Goal: Transaction & Acquisition: Book appointment/travel/reservation

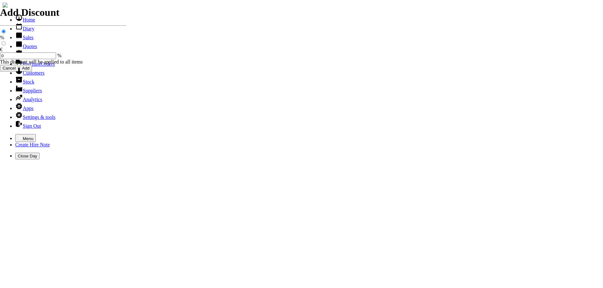
select select "HO"
click at [18, 136] on icon "button" at bounding box center [20, 137] width 4 height 3
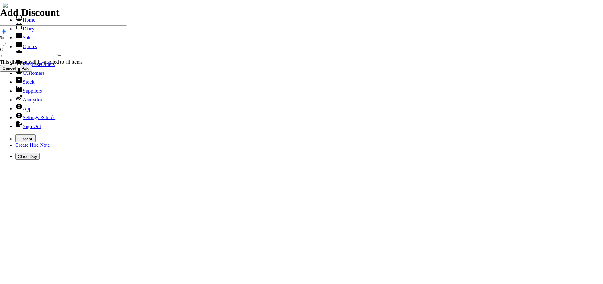
click at [23, 40] on link "Sales" at bounding box center [24, 37] width 18 height 5
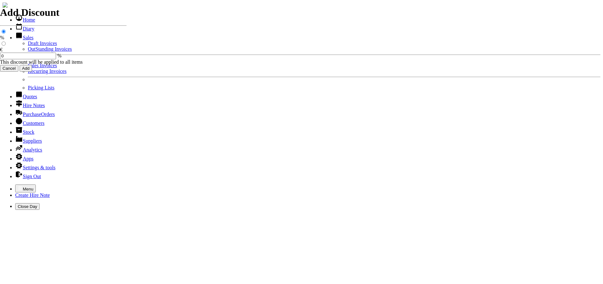
click at [28, 68] on link "Sales Invoices" at bounding box center [42, 65] width 29 height 5
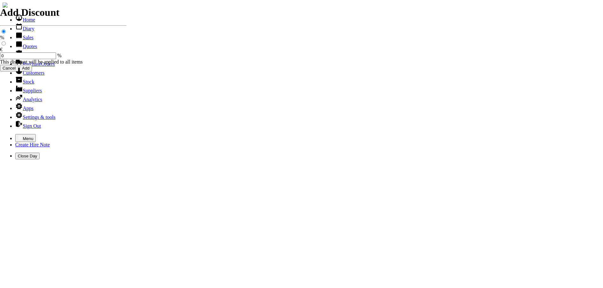
select select "HO"
click at [18, 135] on icon "button" at bounding box center [20, 137] width 5 height 5
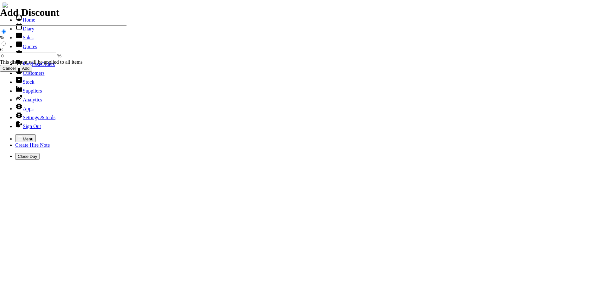
click at [25, 40] on link "Sales" at bounding box center [24, 37] width 18 height 5
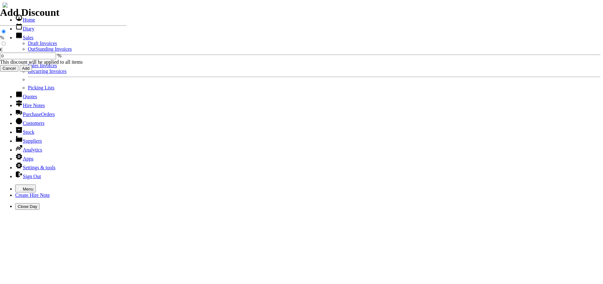
click at [29, 68] on link "Sales Invoices" at bounding box center [42, 65] width 29 height 5
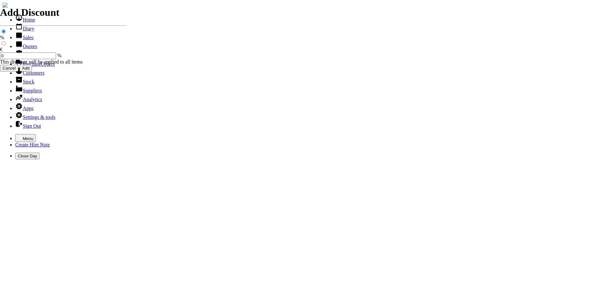
select select "HO"
type input "dur"
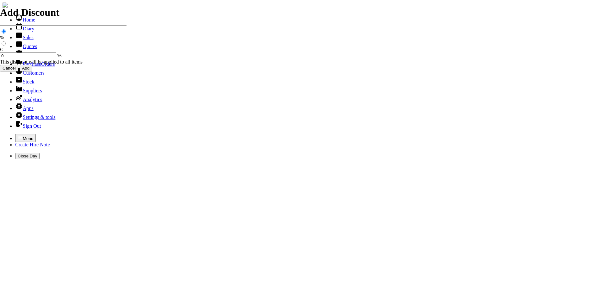
type input "conor"
type input "spurious goods"
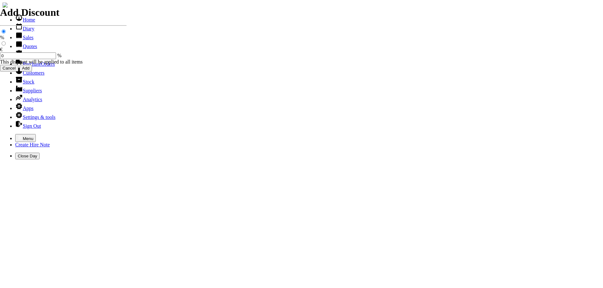
type input "s"
type input "n"
type input "NEW 44 LINK CHAINSAW CHAIN"
type input "20.00"
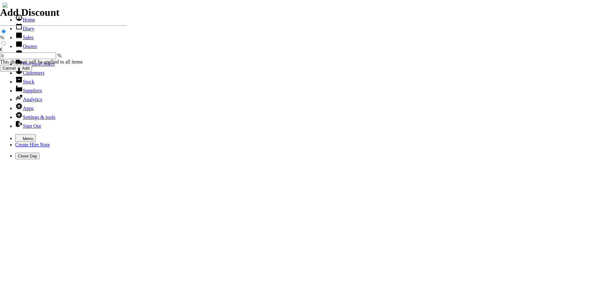
type input "spurious goods"
type input "s"
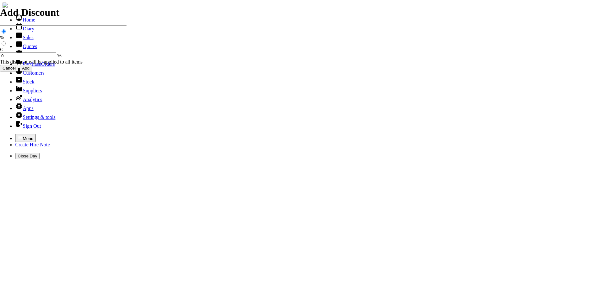
type input "STIHL OIL CAP ( MS170 )"
type input "12.50"
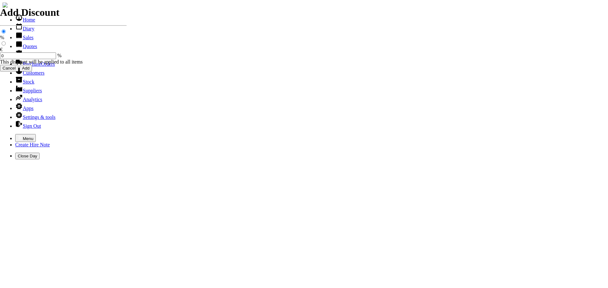
type input "101491"
type input "info@durcanfencing.ie"
type input "ambrose durcan"
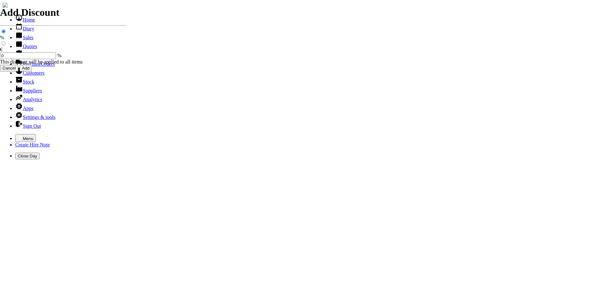
select select "HO"
click at [18, 135] on icon "button" at bounding box center [20, 137] width 5 height 5
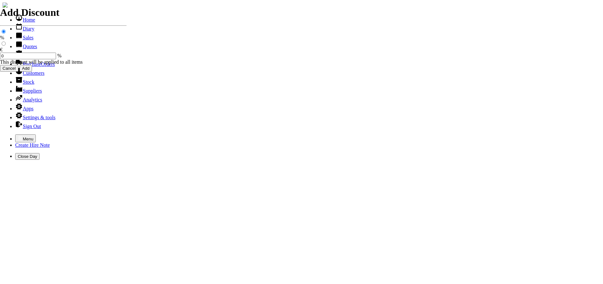
click at [23, 40] on link "Sales" at bounding box center [24, 37] width 18 height 5
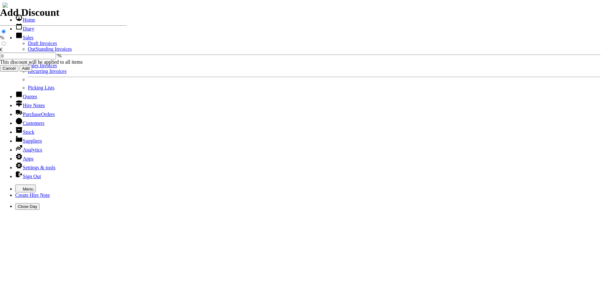
click at [28, 68] on link "Sales Invoices" at bounding box center [42, 65] width 29 height 5
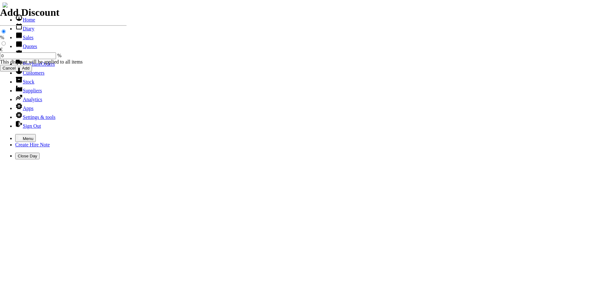
select select "HO"
click at [18, 136] on icon "button" at bounding box center [20, 137] width 4 height 3
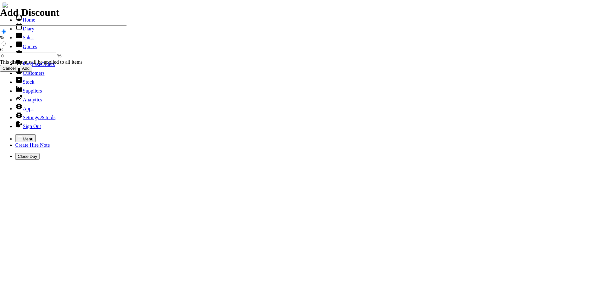
click at [25, 40] on link "Sales" at bounding box center [24, 37] width 18 height 5
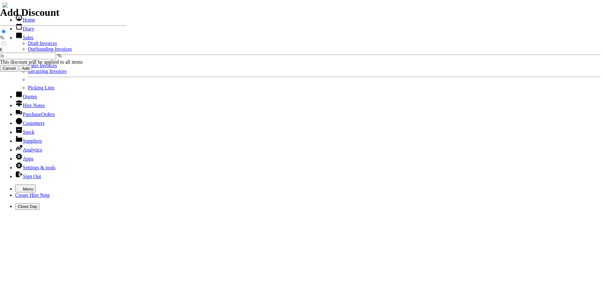
click at [28, 68] on link "Sales Invoices" at bounding box center [42, 65] width 29 height 5
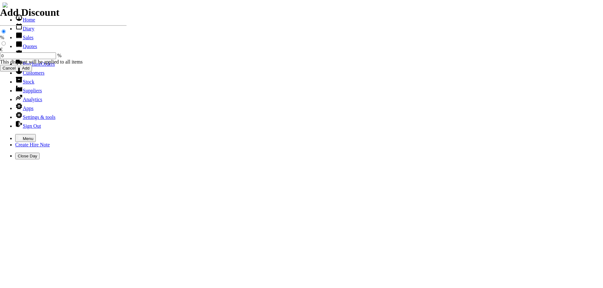
select select "HO"
click at [18, 136] on icon "button" at bounding box center [20, 137] width 4 height 3
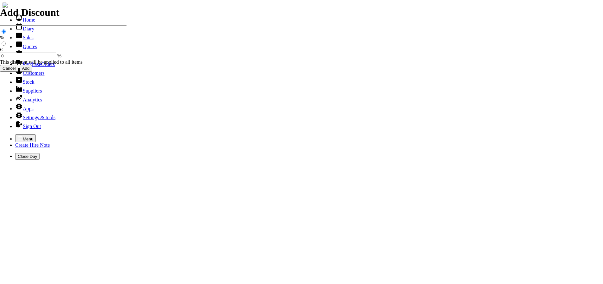
click at [22, 40] on link "Sales" at bounding box center [24, 37] width 18 height 5
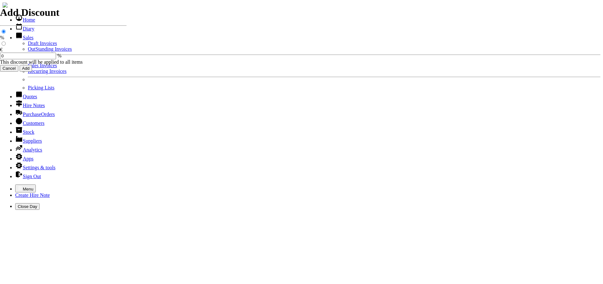
click at [28, 68] on link "Sales Invoices" at bounding box center [42, 65] width 29 height 5
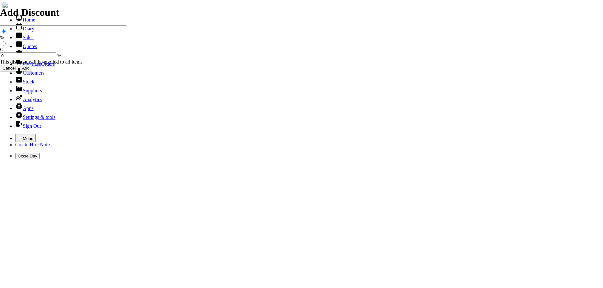
select select "HO"
type input "DURCAN"
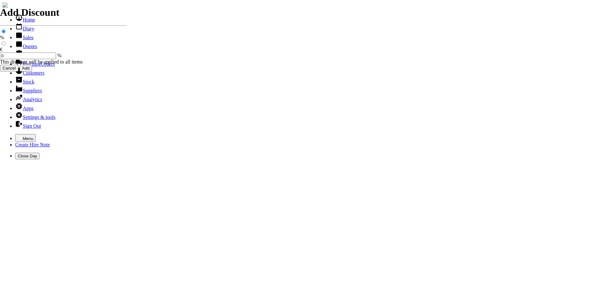
type input "ALAN"
type input "spurious goods"
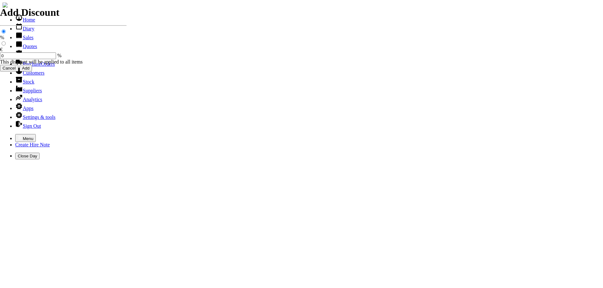
type input "s"
type input "12" DOMINATOR CONSAW BLADES"
type input "1"
type input "100.00"
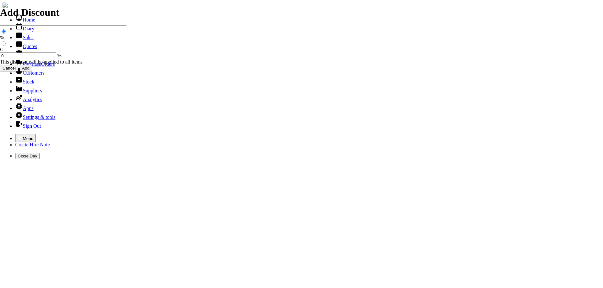
type input "2"
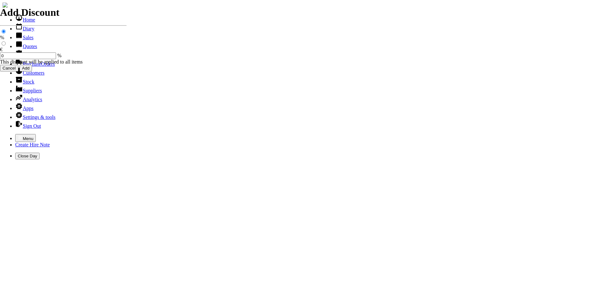
type input "Repairs"
select select "2"
type input "Repairs TO MAKITA HAMMER 110V"
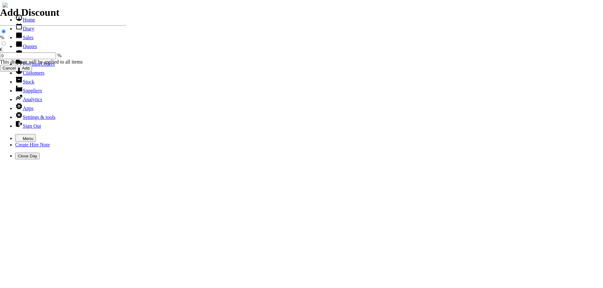
type textarea "Nature of Repair: REPAIRED CABLE / CHECKED BRUSHES & CLEAN OUT / NEW 3 MITRES C…"
type input "60.00"
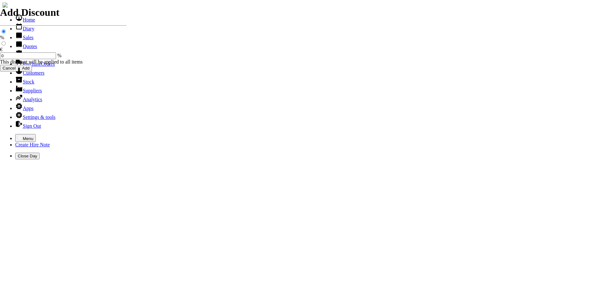
type input "101492"
type input "info@durcanfencing.ie"
type input "ambrose durcan"
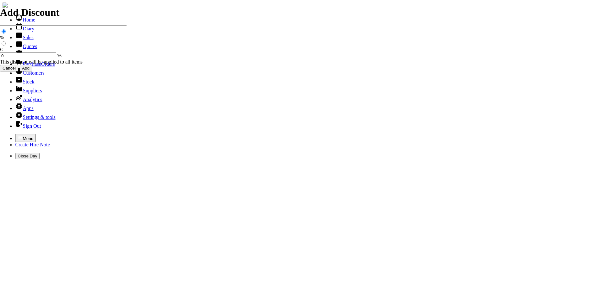
select select "HO"
click at [18, 135] on icon "button" at bounding box center [20, 137] width 5 height 5
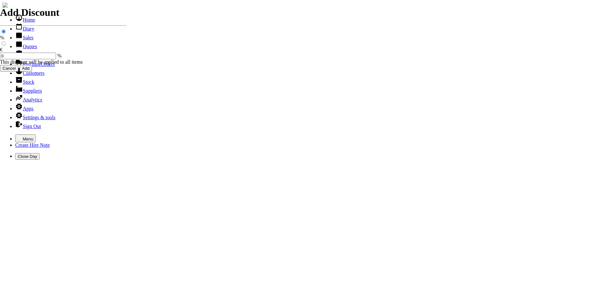
click at [21, 40] on link "Sales" at bounding box center [24, 37] width 18 height 5
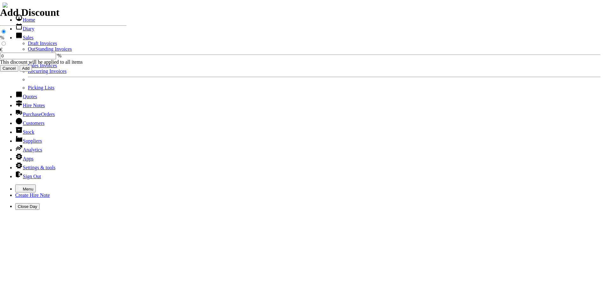
click at [28, 68] on link "Sales Invoices" at bounding box center [42, 65] width 29 height 5
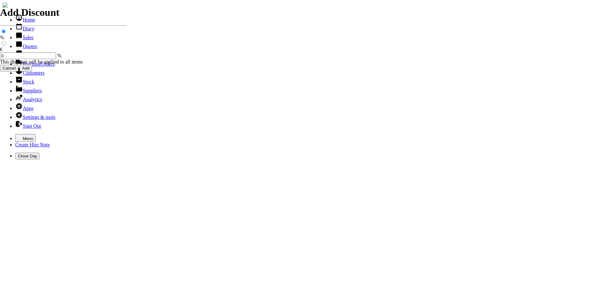
select select "HO"
type input "DURCAN"
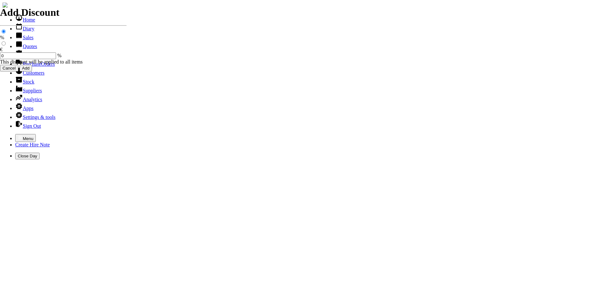
type input "ALAN"
type input "Repairs"
select select "2"
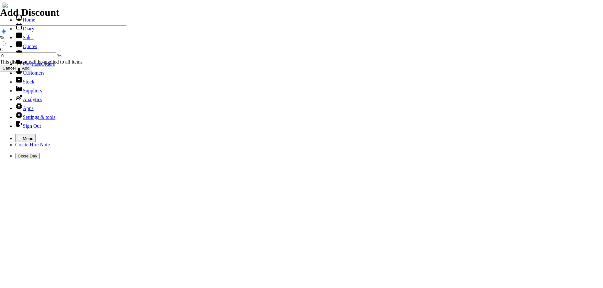
type input "Repairs TO 12" HUSKY CONSAW ( K770 )"
type textarea "Nature of Repair: NEW THROTTLE LEVER / WATER CONNECTION / NEW AIRFILTER KIT / N…"
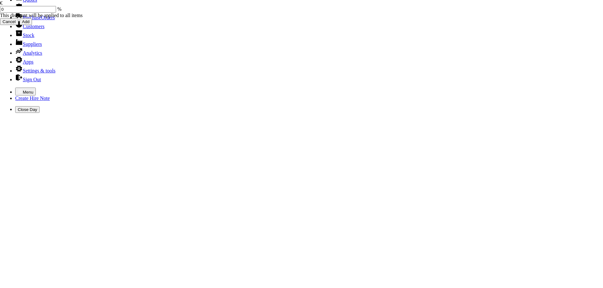
scroll to position [47, 0]
type input "223.00"
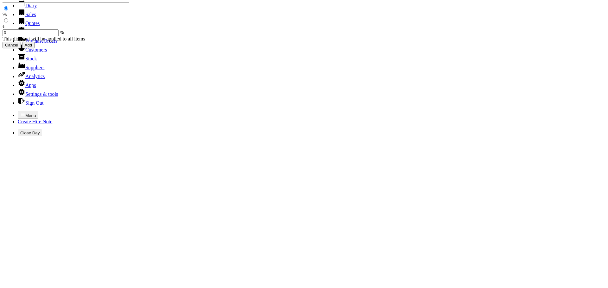
scroll to position [0, 0]
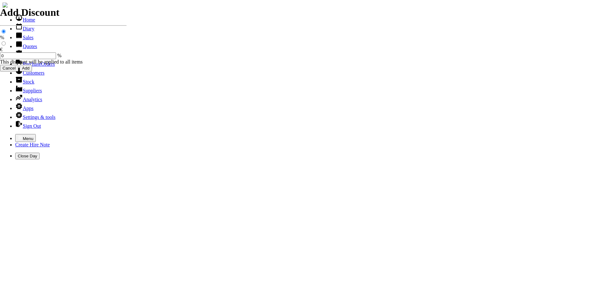
type input "101493"
type input "info@durcanfencing.ie"
type input "ambrose durcan"
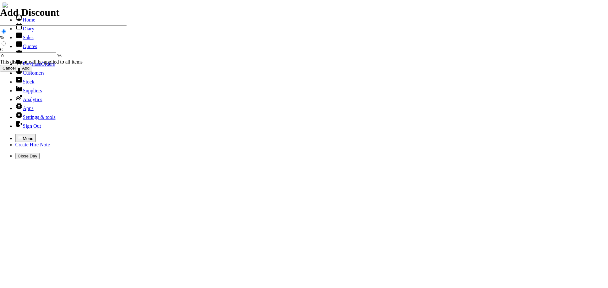
select select "HO"
click at [18, 136] on icon "button" at bounding box center [20, 137] width 4 height 3
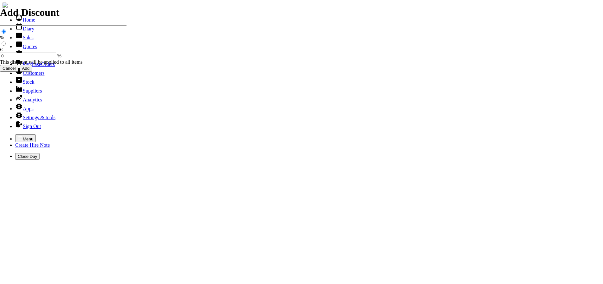
click at [16, 40] on link "Sales" at bounding box center [24, 37] width 18 height 5
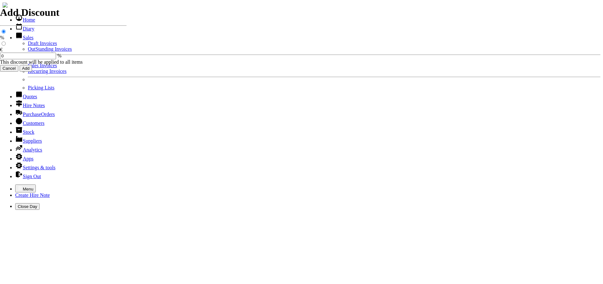
click at [28, 68] on link "Sales Invoices" at bounding box center [42, 65] width 29 height 5
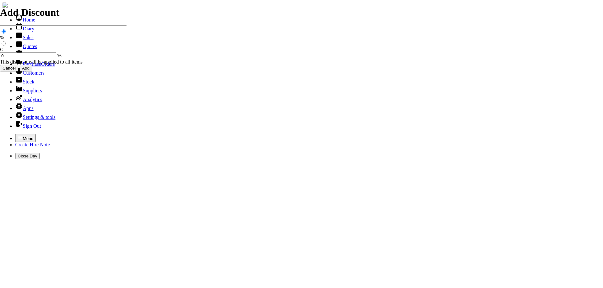
select select "HO"
type input "CLEM"
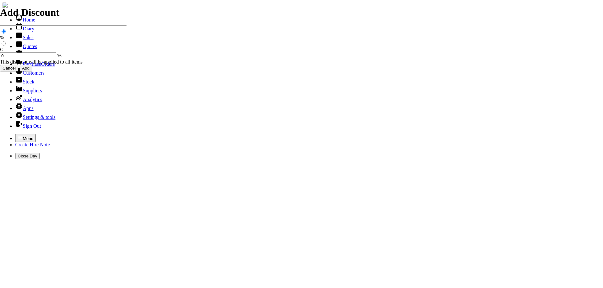
type input "JACK"
type input "spurious goods"
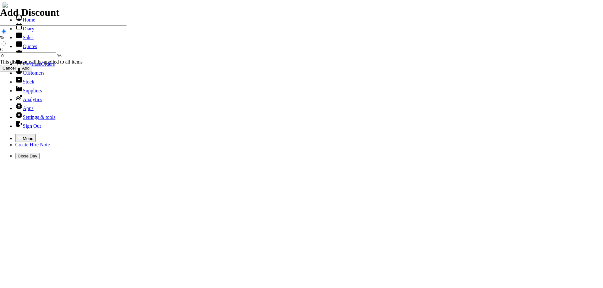
type input "s"
type input "2 MITRES OF 4MM STARTER CORD"
type input "7.00"
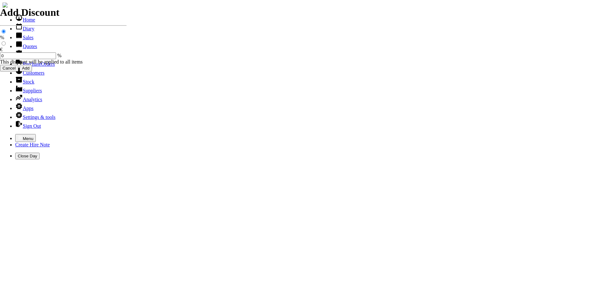
type input "spurious goods"
type input "s"
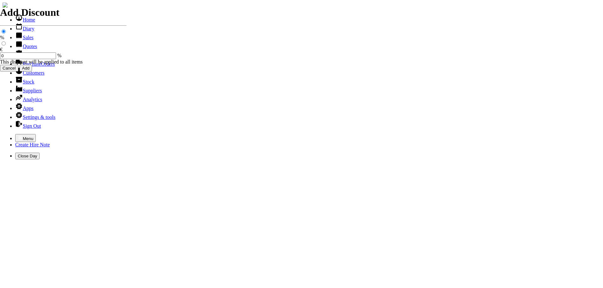
type input "GARDEN HOES ( LONG HANDLE )"
type input "12.50"
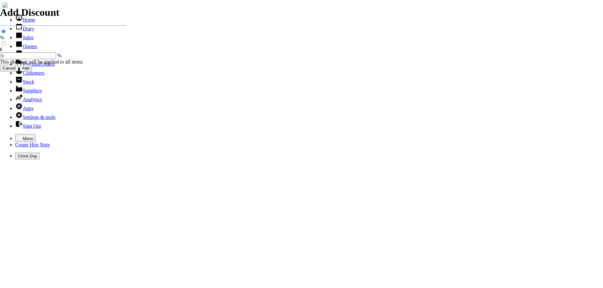
type input "2"
type input "101494"
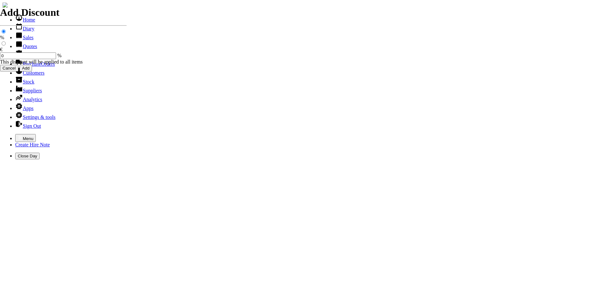
type input "office@castlemartinstud.ie"
type input "Pat Lynch / jack"
select select "HO"
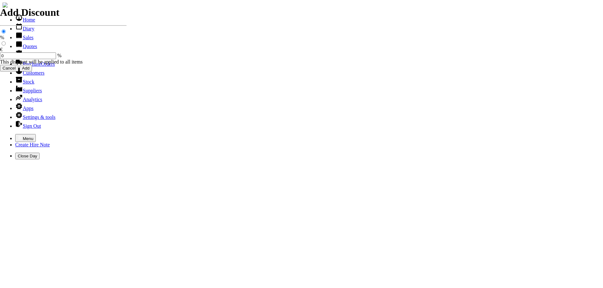
select select "HO"
click at [18, 135] on icon "button" at bounding box center [20, 137] width 5 height 5
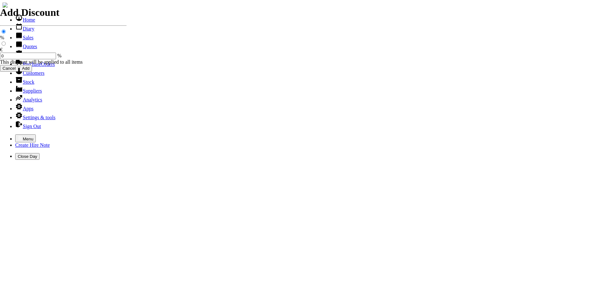
click at [22, 40] on link "Sales" at bounding box center [24, 37] width 18 height 5
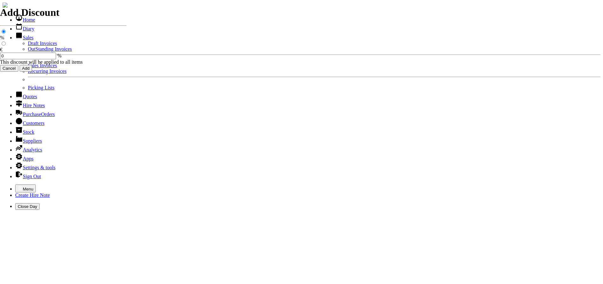
click at [28, 68] on link "Sales Invoices" at bounding box center [42, 65] width 29 height 5
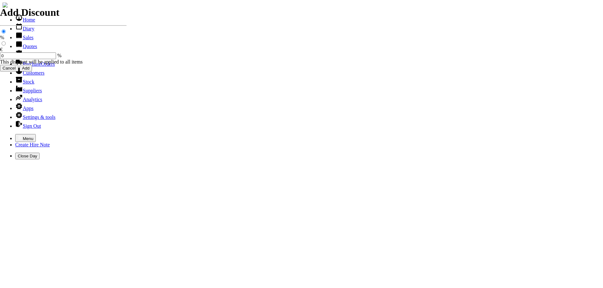
select select "HO"
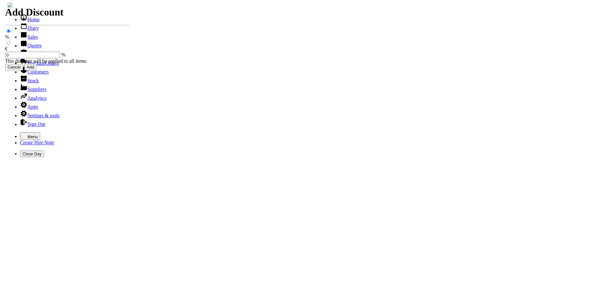
scroll to position [2, 0]
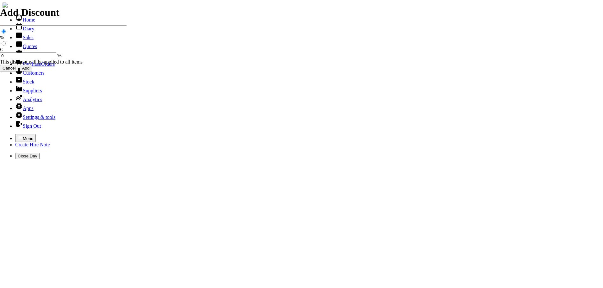
click at [18, 135] on icon "button" at bounding box center [20, 137] width 5 height 5
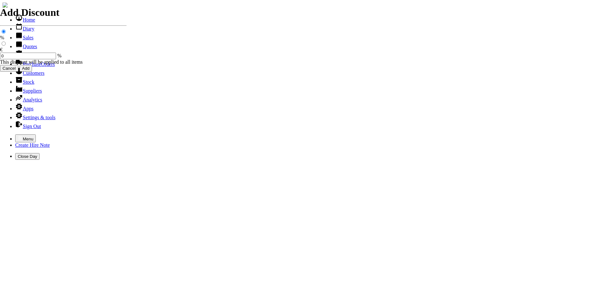
click at [20, 40] on link "Sales" at bounding box center [24, 37] width 18 height 5
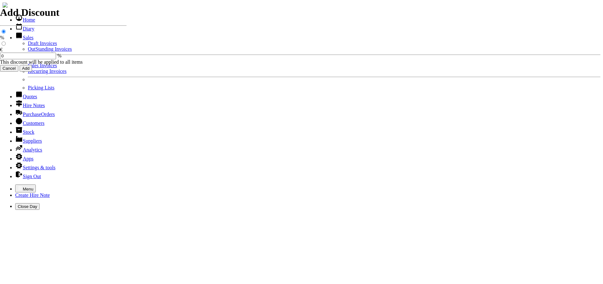
click at [28, 68] on link "Sales Invoices" at bounding box center [42, 65] width 29 height 5
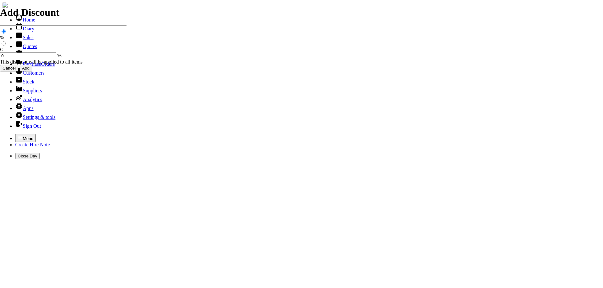
select select "HO"
type input "HIL"
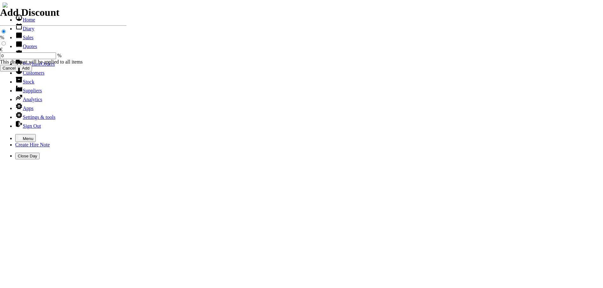
type input "[PERSON_NAME]"
type input "equipment sales"
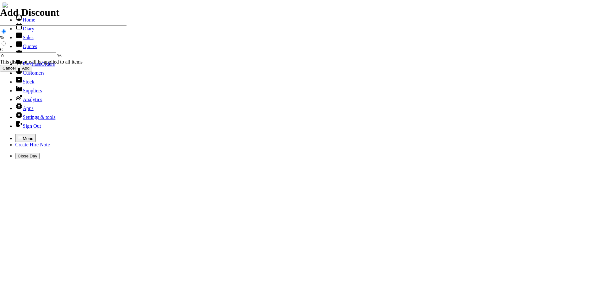
type input "e"
type input "41/2" MILWAUKEE MINI [MEDICAL_DATA] 110V"
type input "115.00"
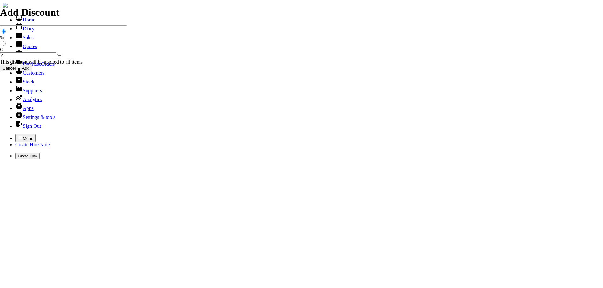
type input "spurious goods"
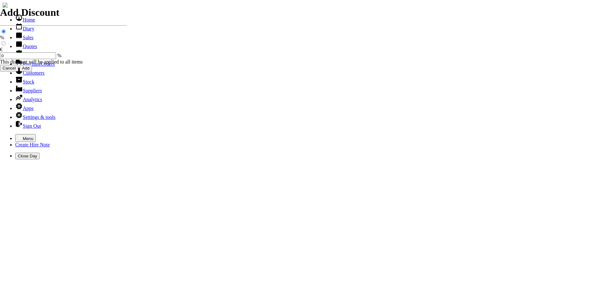
type input "s"
type input "41/2" DIAMOND BLADE"
type input "19.50"
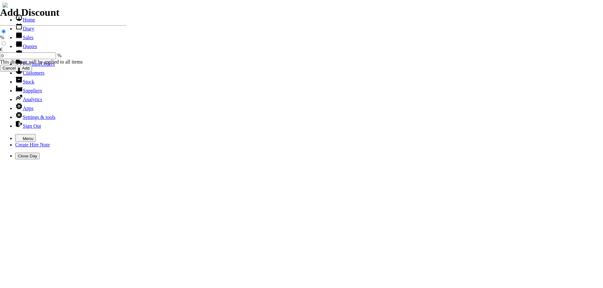
type input "101495"
type input "[EMAIL_ADDRESS][DOMAIN_NAME]"
type input "[PERSON_NAME]"
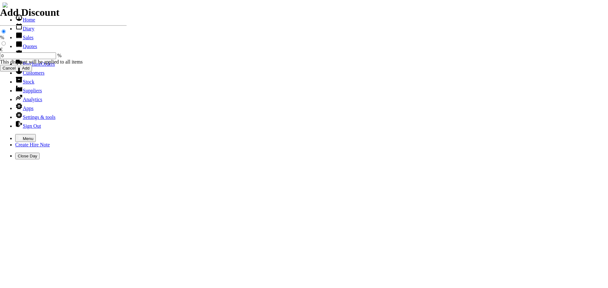
select select "HO"
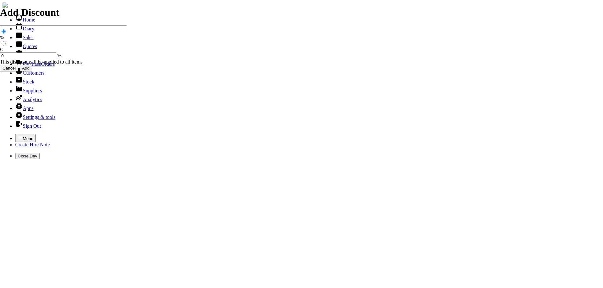
click at [18, 135] on icon "button" at bounding box center [20, 137] width 5 height 5
select select "HO"
click at [18, 135] on icon "button" at bounding box center [20, 137] width 5 height 5
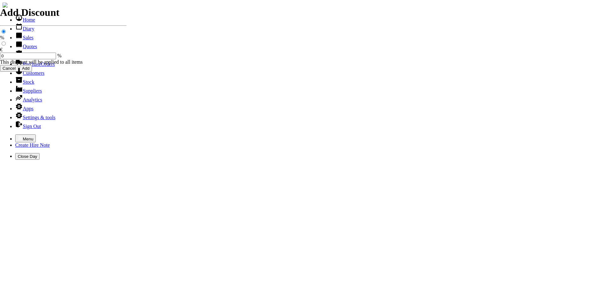
click at [26, 58] on link "Hire Notes" at bounding box center [30, 55] width 30 height 5
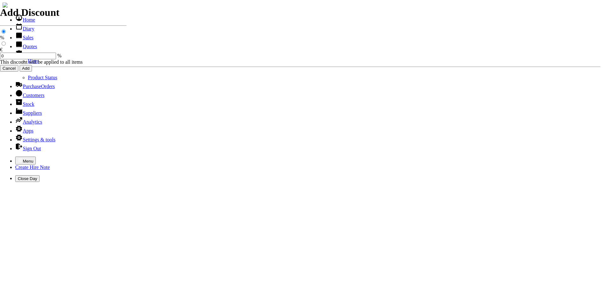
click at [28, 64] on link "Hires" at bounding box center [33, 60] width 11 height 5
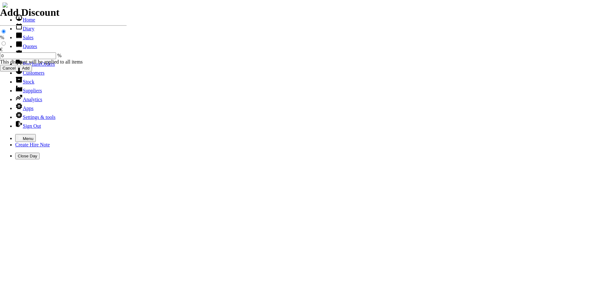
type input "M"
type input "C"
type input "STYNES"
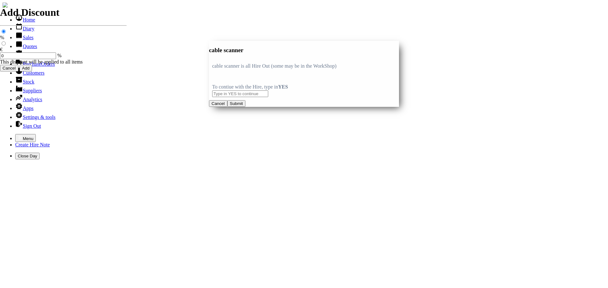
type input "cable scanner"
click at [230, 95] on input "text" at bounding box center [240, 94] width 56 height 7
type input "YES"
click at [245, 107] on button "Submit" at bounding box center [236, 103] width 18 height 7
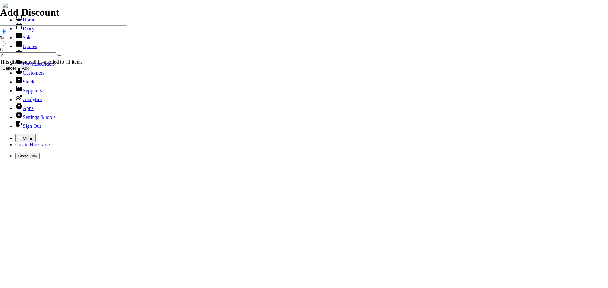
type input "25.00"
drag, startPoint x: 261, startPoint y: 129, endPoint x: 256, endPoint y: 125, distance: 5.8
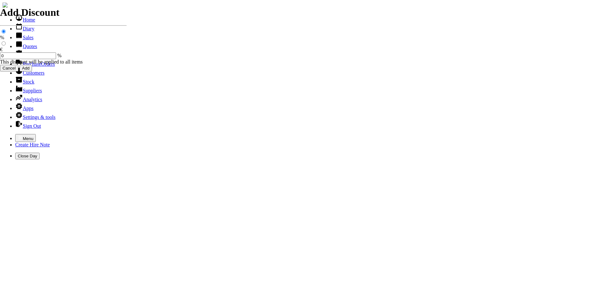
type input "08/09/2025"
type input "spurious goods"
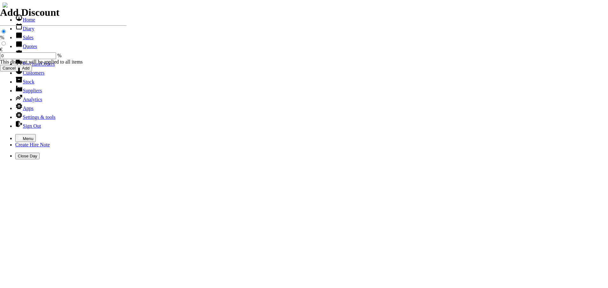
type input "s"
type input "TIN OF LINE MARKING PAINT"
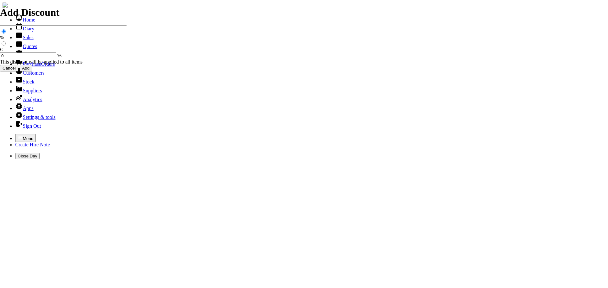
type input "9.50"
type input "2"
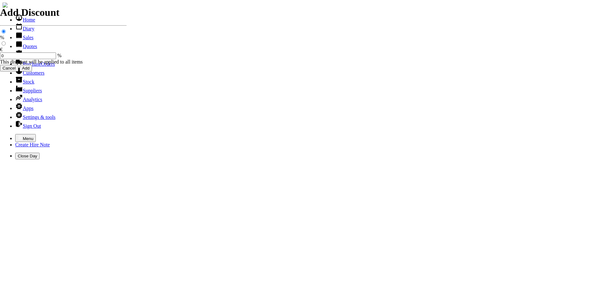
type input "15" petrol plate compa"
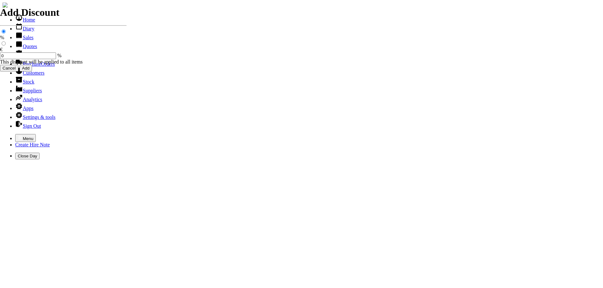
select select "HO"
click at [18, 135] on icon "button" at bounding box center [20, 137] width 5 height 5
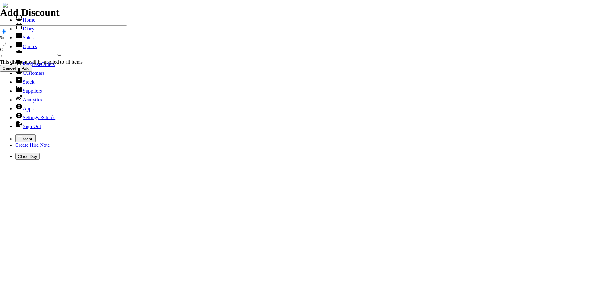
click at [38, 58] on link "Hire Notes" at bounding box center [30, 55] width 30 height 5
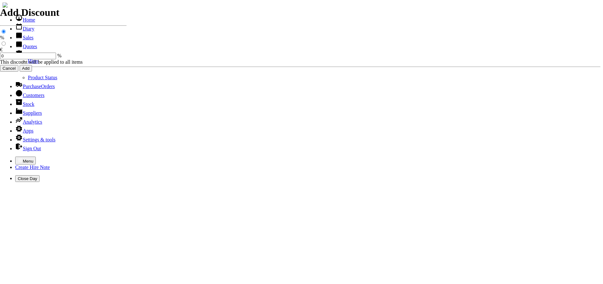
click at [28, 64] on link "Hires" at bounding box center [33, 60] width 11 height 5
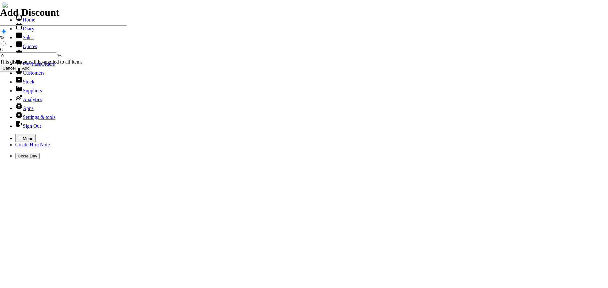
type input "MANNY"
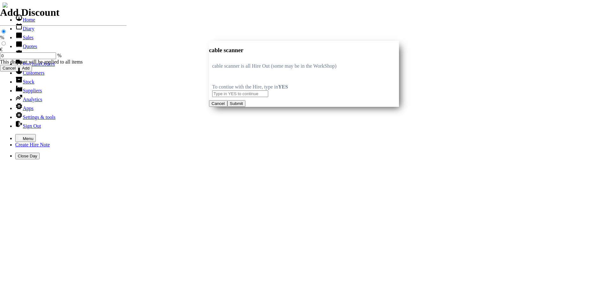
type input "cable scanner"
click at [232, 91] on input "text" at bounding box center [240, 94] width 56 height 7
type input "YES"
click at [245, 107] on button "Submit" at bounding box center [236, 103] width 18 height 7
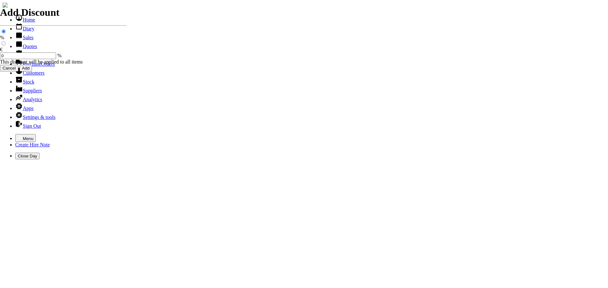
type input "25.00"
type input "spurious goods"
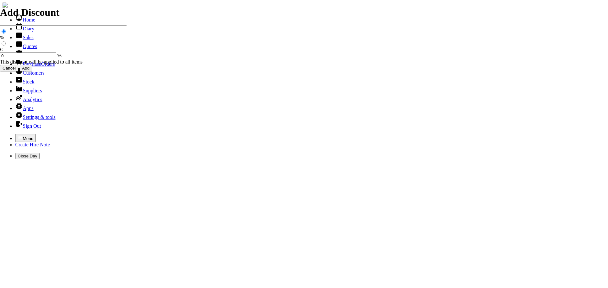
type input "s"
type input "TIN OF LINE MARKING PAINT"
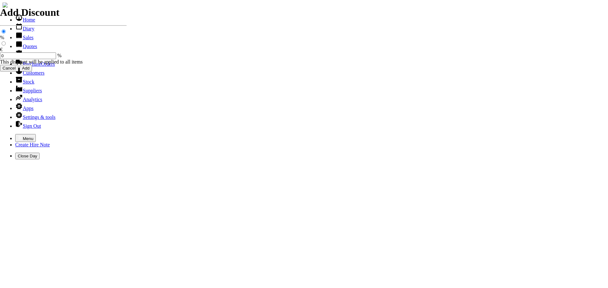
type input "9.50"
type input "2"
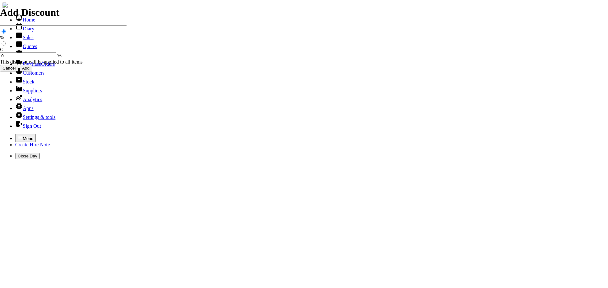
type input "spurious goods"
type input "s"
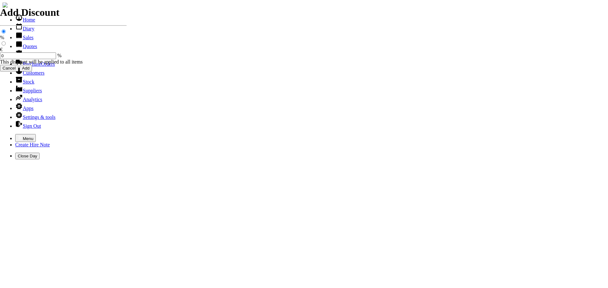
type input "PAIR OF WELLINGTONS"
type input "35.00"
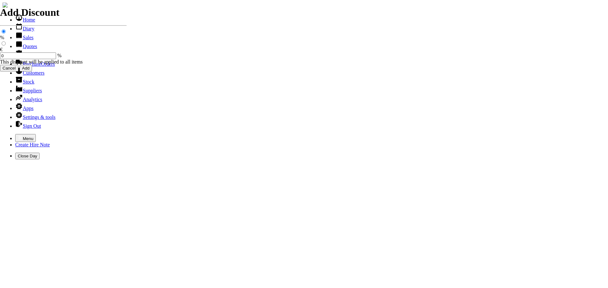
type input "[DATE]"
type input "440000733"
type input "Manny Stynes"
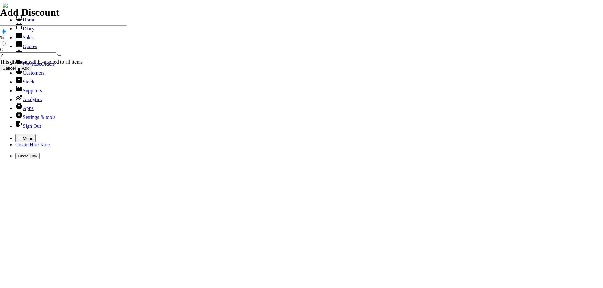
select select "HO"
click at [6, 134] on div "Menu Create Hire Note Close Day" at bounding box center [302, 146] width 598 height 25
click at [18, 135] on icon "button" at bounding box center [20, 137] width 5 height 5
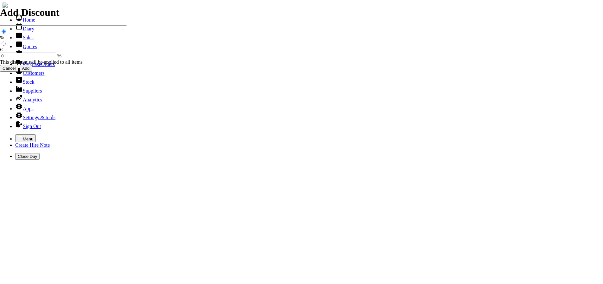
click at [20, 76] on link "Customers" at bounding box center [29, 72] width 29 height 5
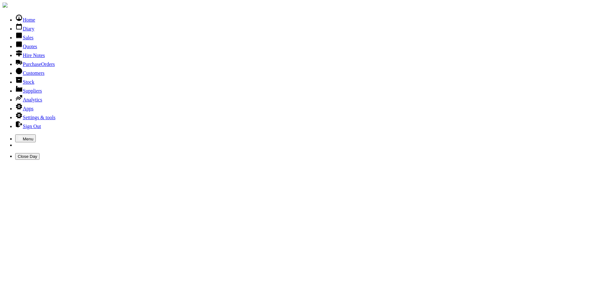
click at [29, 76] on link "Customers" at bounding box center [29, 72] width 29 height 5
type input "GARDEN OF"
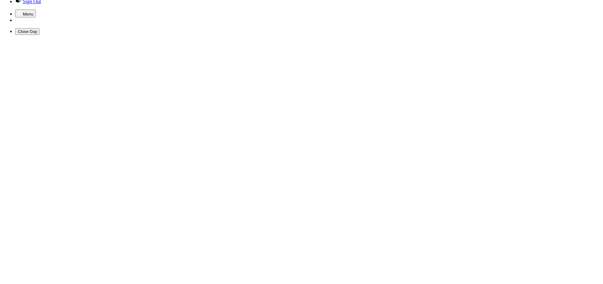
scroll to position [19, 0]
